Goal: Information Seeking & Learning: Learn about a topic

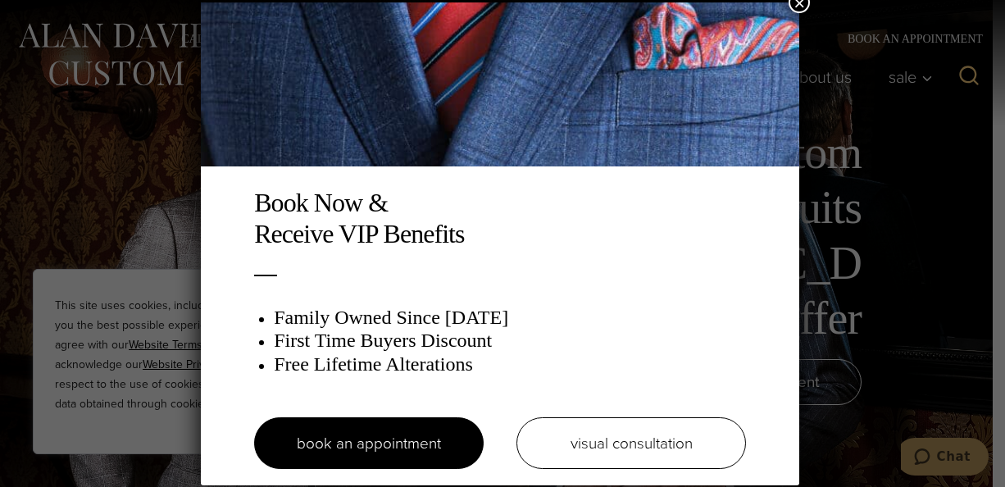
click at [804, 1] on button "×" at bounding box center [799, 2] width 21 height 21
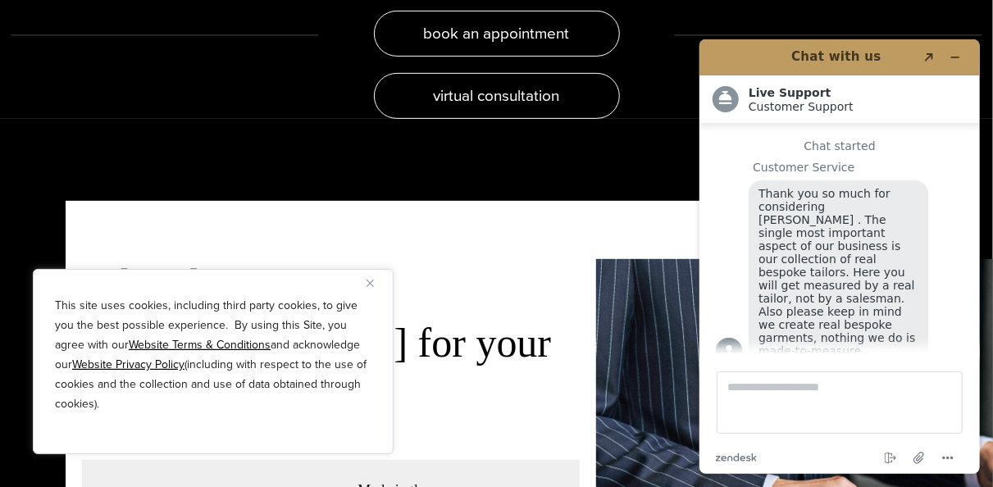
scroll to position [3268, 0]
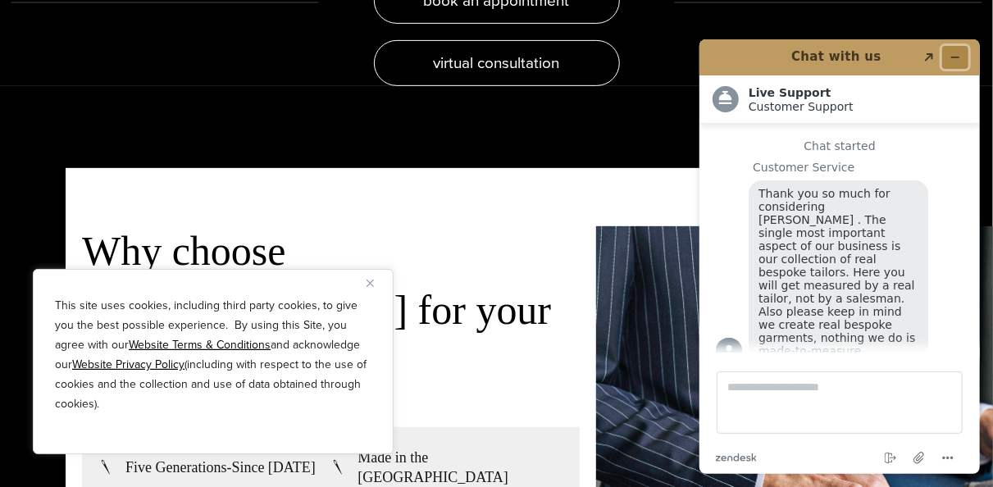
click at [962, 51] on button "Minimize widget" at bounding box center [954, 56] width 26 height 23
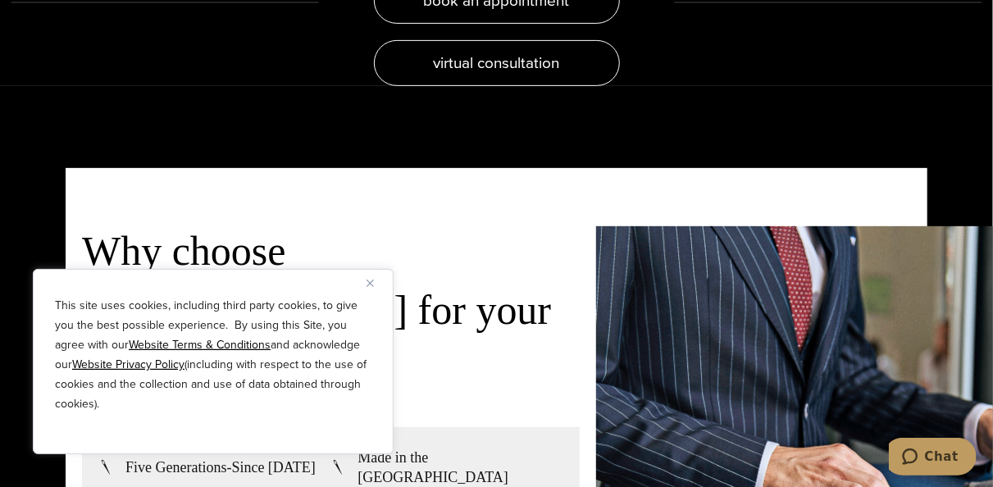
click at [371, 283] on img "Close" at bounding box center [370, 283] width 7 height 7
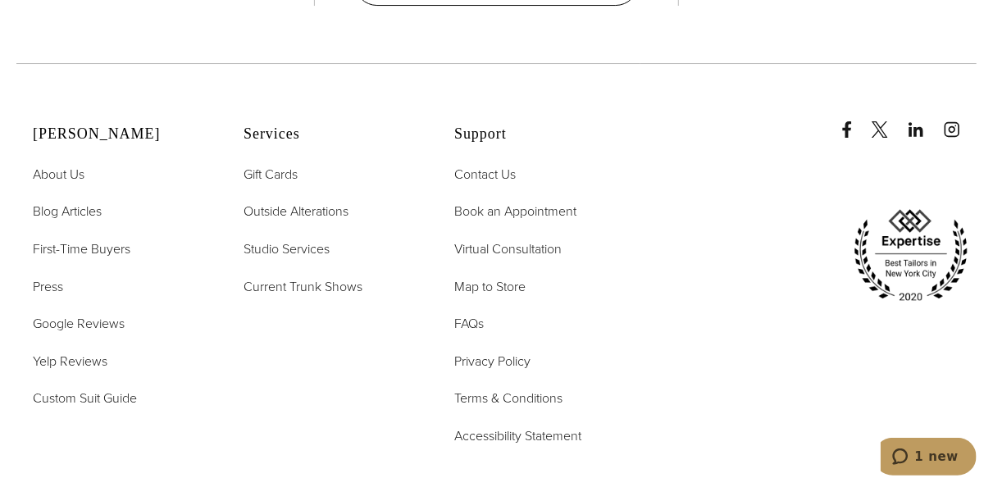
scroll to position [8820, 0]
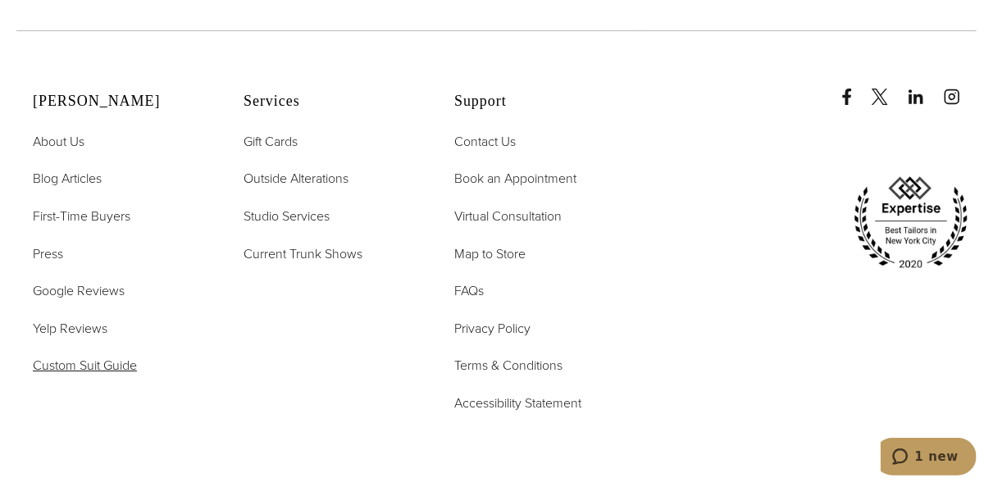
click at [58, 356] on span "Custom Suit Guide" at bounding box center [85, 365] width 104 height 19
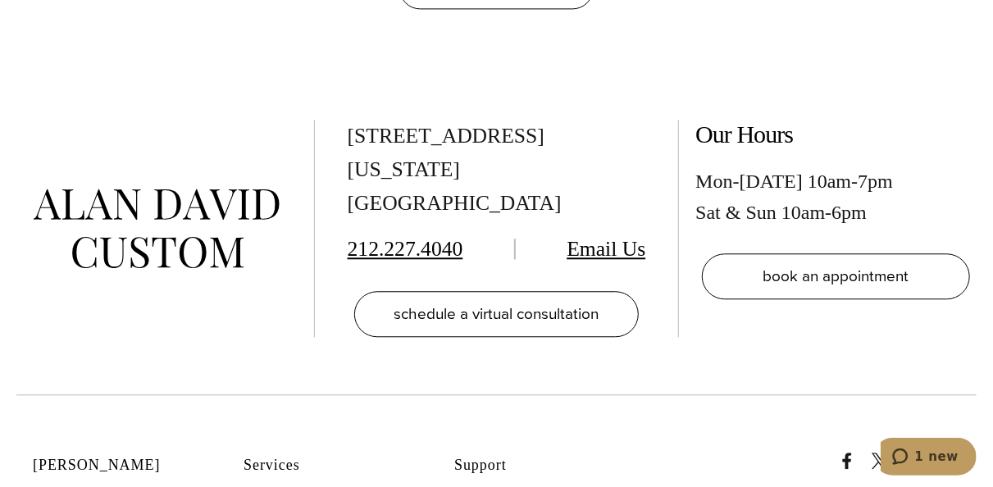
scroll to position [4874, 0]
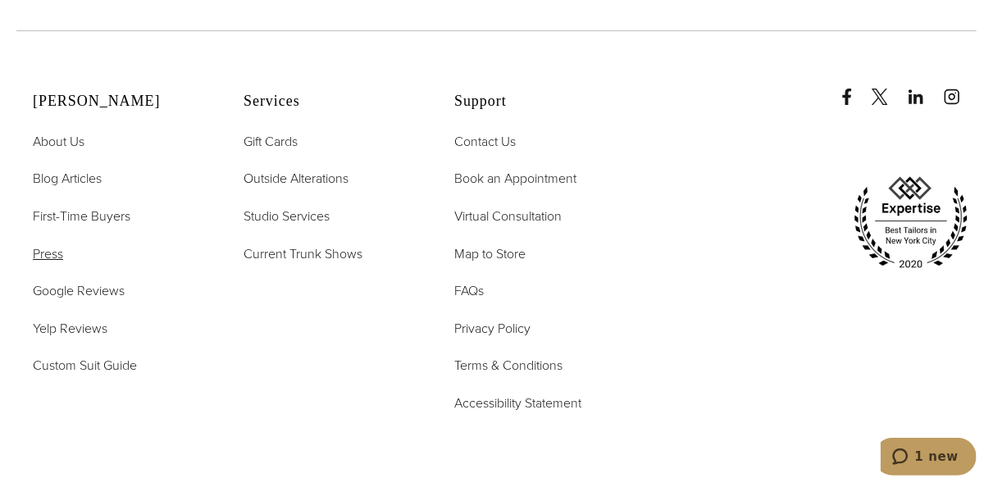
click at [42, 244] on span "Press" at bounding box center [48, 253] width 30 height 19
